Goal: Check status: Check status

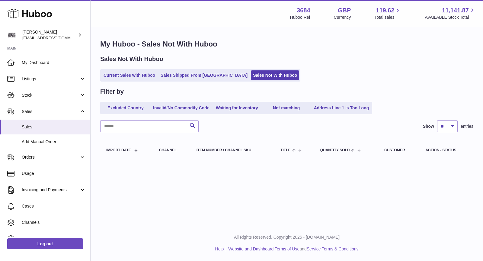
click at [176, 74] on link "Sales Shipped From Huboo" at bounding box center [203, 75] width 91 height 10
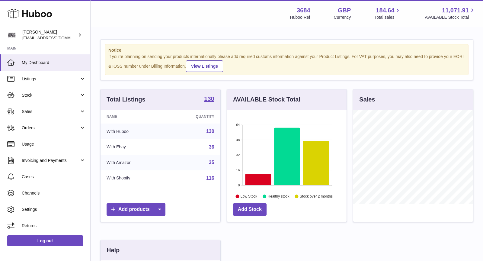
scroll to position [94, 120]
click at [43, 109] on span "Sales" at bounding box center [51, 112] width 58 height 6
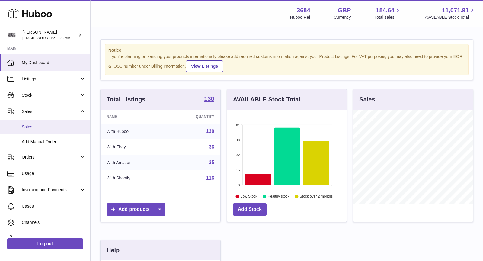
click at [42, 123] on link "Sales" at bounding box center [45, 126] width 90 height 15
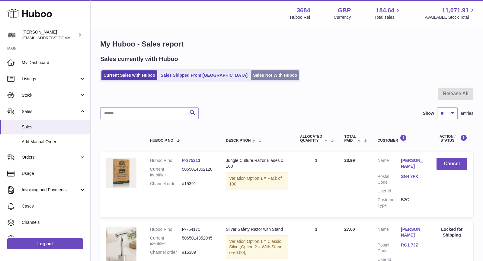
click at [251, 74] on link "Sales Not With Huboo" at bounding box center [275, 75] width 48 height 10
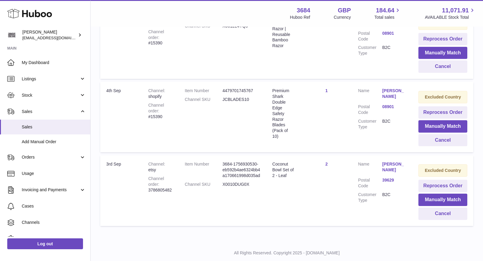
scroll to position [148, 0]
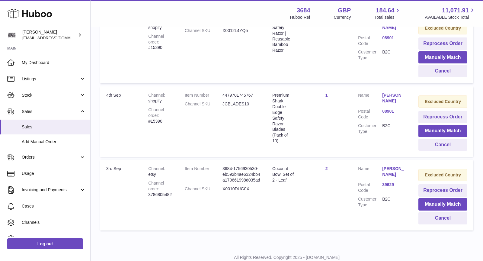
click at [390, 170] on link "Layla Mckenzie" at bounding box center [394, 171] width 24 height 11
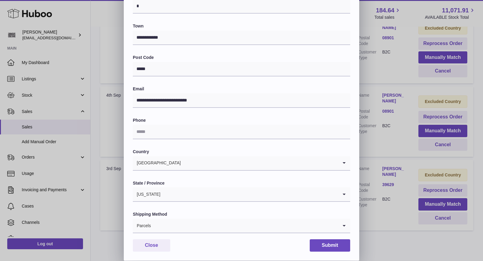
scroll to position [0, 0]
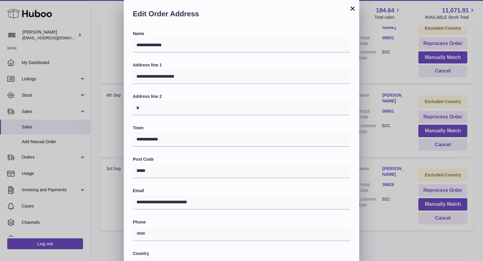
click at [350, 9] on button "×" at bounding box center [352, 8] width 7 height 7
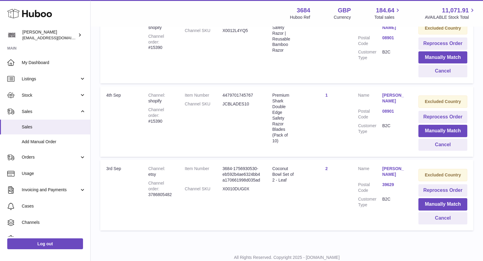
click at [228, 187] on dd "X0010DUG0X" at bounding box center [241, 189] width 38 height 6
copy dd "X0010DUG0X"
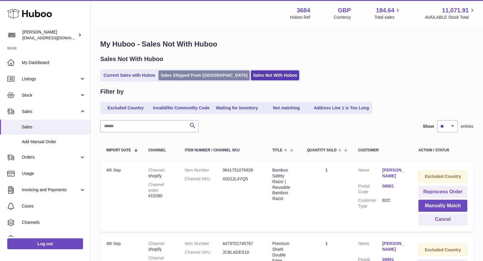
click at [197, 73] on link "Sales Shipped From [GEOGRAPHIC_DATA]" at bounding box center [203, 75] width 91 height 10
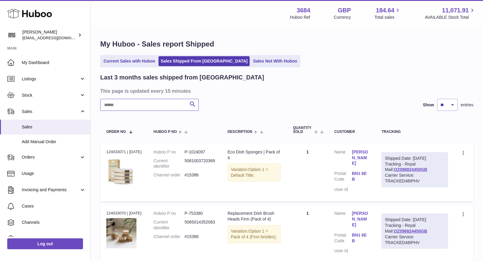
click at [147, 104] on input "text" at bounding box center [149, 105] width 98 height 12
type input "*"
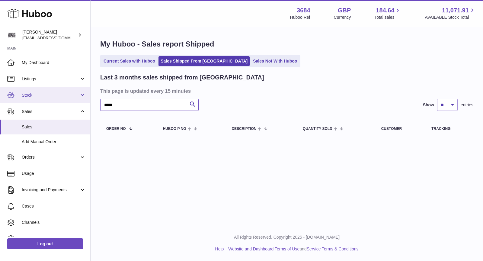
drag, startPoint x: 143, startPoint y: 106, endPoint x: 39, endPoint y: 89, distance: 105.4
click at [39, 89] on div "Huboo [PERSON_NAME] [EMAIL_ADDRESS][DOMAIN_NAME] Main My Dashboard Listings Not…" at bounding box center [241, 130] width 483 height 261
drag, startPoint x: 144, startPoint y: 106, endPoint x: 60, endPoint y: 102, distance: 84.5
click at [60, 102] on div "Huboo [PERSON_NAME] [EMAIL_ADDRESS][DOMAIN_NAME] Main My Dashboard Listings Not…" at bounding box center [241, 130] width 483 height 261
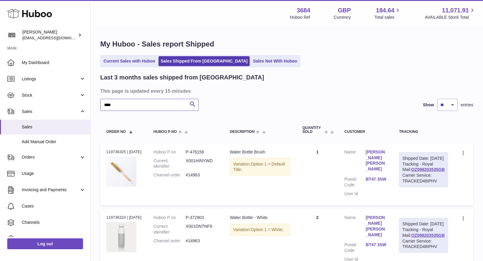
scroll to position [15, 0]
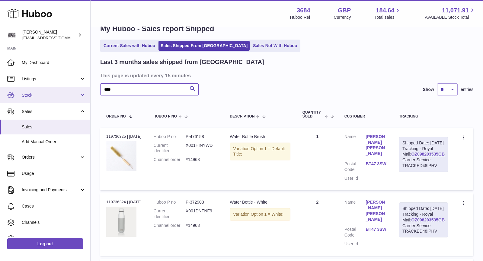
drag, startPoint x: 135, startPoint y: 88, endPoint x: 57, endPoint y: 87, distance: 77.8
click at [57, 87] on div "Huboo [PERSON_NAME] [EMAIL_ADDRESS][DOMAIN_NAME] Main My Dashboard Listings Not…" at bounding box center [241, 178] width 483 height 387
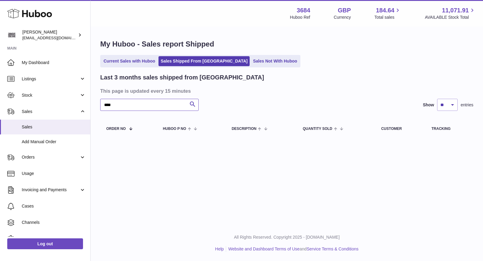
type input "****"
